Goal: Task Accomplishment & Management: Manage account settings

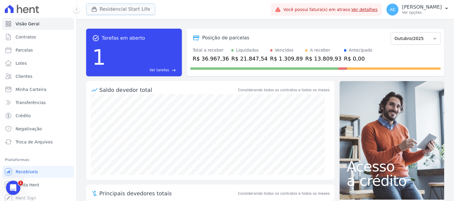
click at [108, 7] on button "Residencial Start Life" at bounding box center [120, 9] width 69 height 11
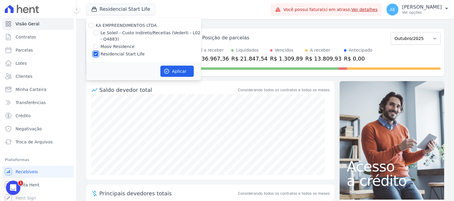
click at [97, 54] on input "Residencial Start Life" at bounding box center [95, 54] width 5 height 5
checkbox input "false"
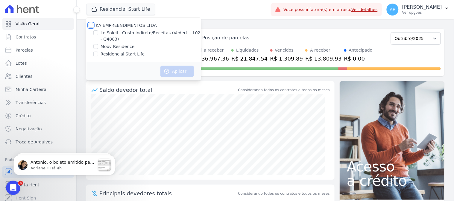
click at [89, 24] on input "KA EMPREENDIMENTOS LTDA" at bounding box center [90, 25] width 5 height 5
checkbox input "true"
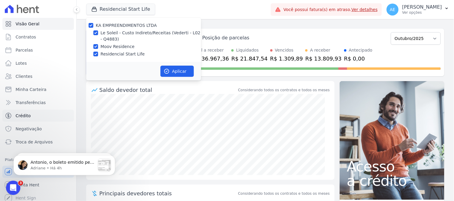
drag, startPoint x: 99, startPoint y: 37, endPoint x: 52, endPoint y: 115, distance: 91.2
click at [51, 115] on link "Crédito" at bounding box center [37, 116] width 71 height 12
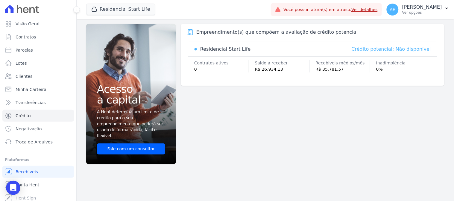
click at [130, 0] on div "Residencial Start Life KA EMPREENDIMENTOS LTDA Le Soleil - Custo Indireto/Recei…" at bounding box center [177, 10] width 182 height 20
click at [138, 9] on button "Residencial Start Life" at bounding box center [120, 9] width 69 height 11
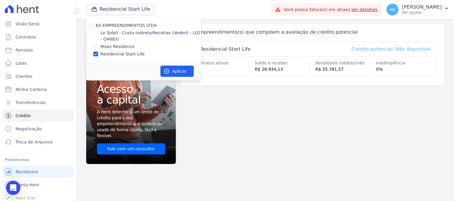
click at [97, 56] on div at bounding box center [95, 54] width 5 height 6
click at [95, 53] on input "Residencial Start Life" at bounding box center [95, 54] width 5 height 5
checkbox input "false"
click at [95, 47] on input "Moov Residence" at bounding box center [95, 46] width 5 height 5
checkbox input "true"
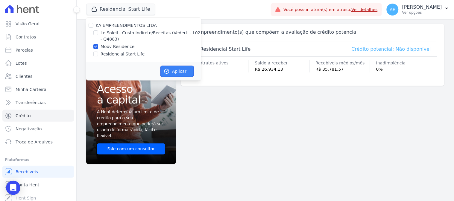
click at [178, 69] on button "Aplicar" at bounding box center [176, 71] width 33 height 11
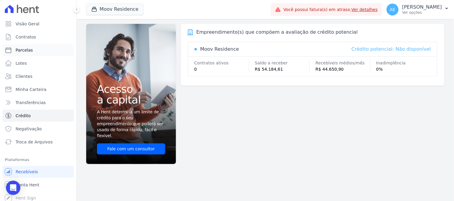
click at [33, 51] on link "Parcelas" at bounding box center [37, 50] width 71 height 12
select select
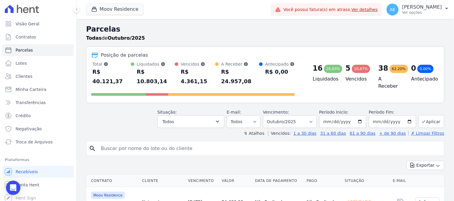
click at [158, 143] on input "search" at bounding box center [269, 149] width 344 height 12
type input "jeniffer"
select select
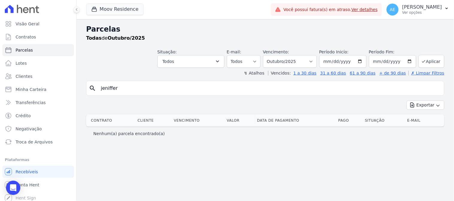
click at [168, 93] on input "jeniffer" at bounding box center [269, 89] width 344 height 12
drag, startPoint x: 168, startPoint y: 93, endPoint x: 47, endPoint y: 89, distance: 121.7
click at [45, 89] on div "Visão Geral Contratos [GEOGRAPHIC_DATA] Lotes Clientes Minha Carteira Transferê…" at bounding box center [227, 100] width 454 height 201
paste input "[PERSON_NAME]"
type input "[PERSON_NAME]"
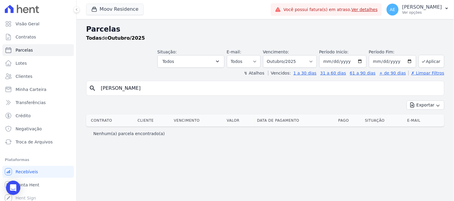
select select
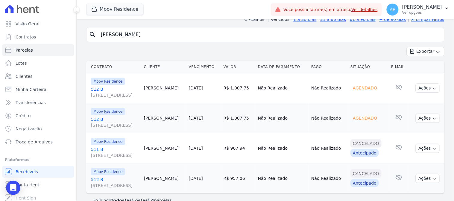
scroll to position [65, 0]
